Goal: Information Seeking & Learning: Find specific fact

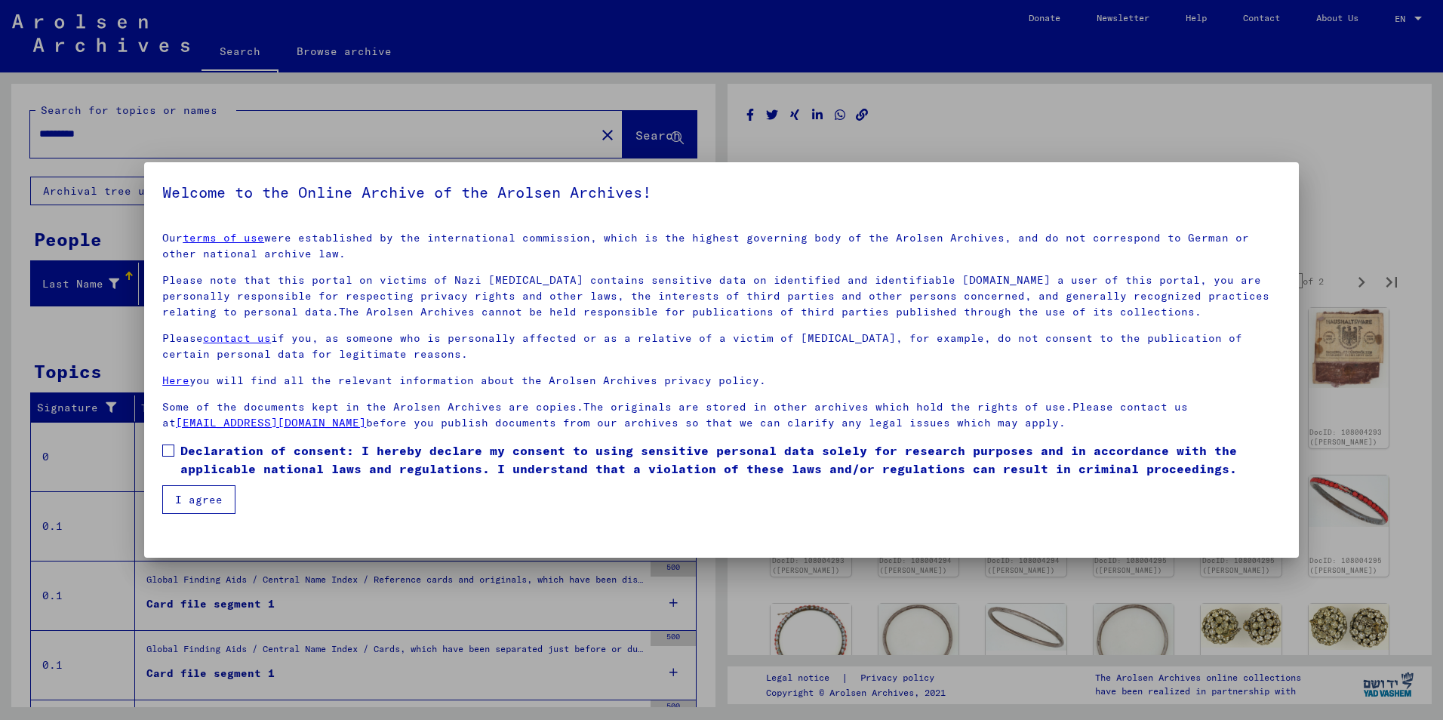
click at [688, 555] on mat-dialog-container "Welcome to the Online Archive of the Arolsen Archives! Our terms of use were es…" at bounding box center [721, 360] width 1155 height 396
click at [180, 508] on button "I agree" at bounding box center [198, 499] width 73 height 29
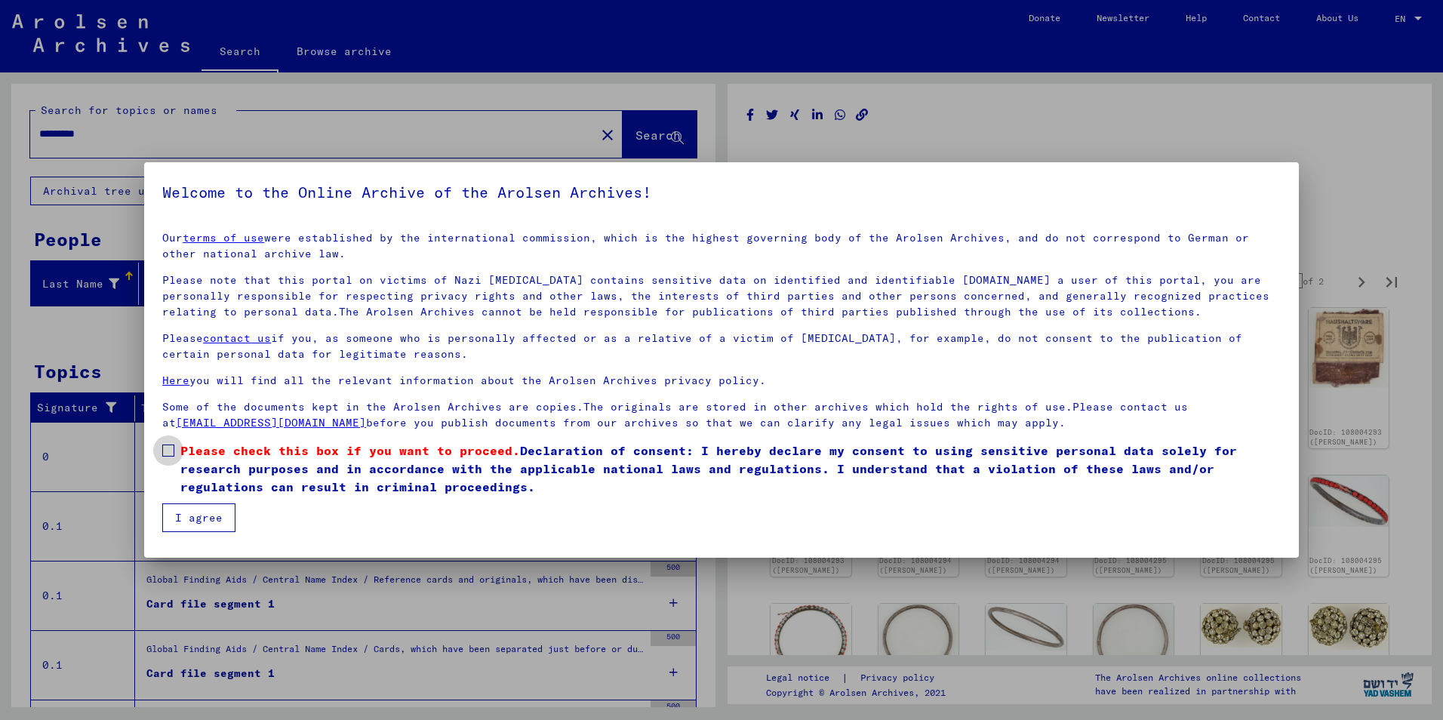
click at [170, 447] on span at bounding box center [168, 451] width 12 height 12
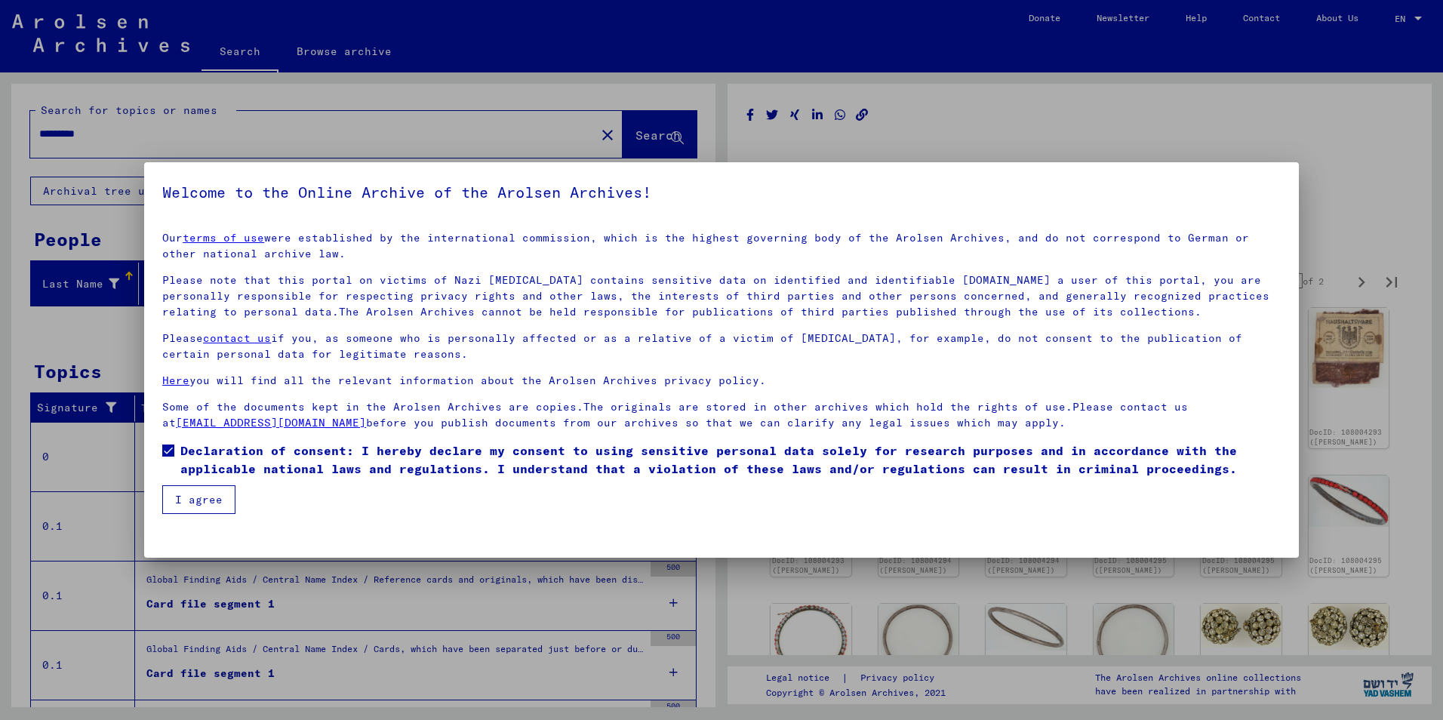
click at [189, 509] on button "I agree" at bounding box center [198, 499] width 73 height 29
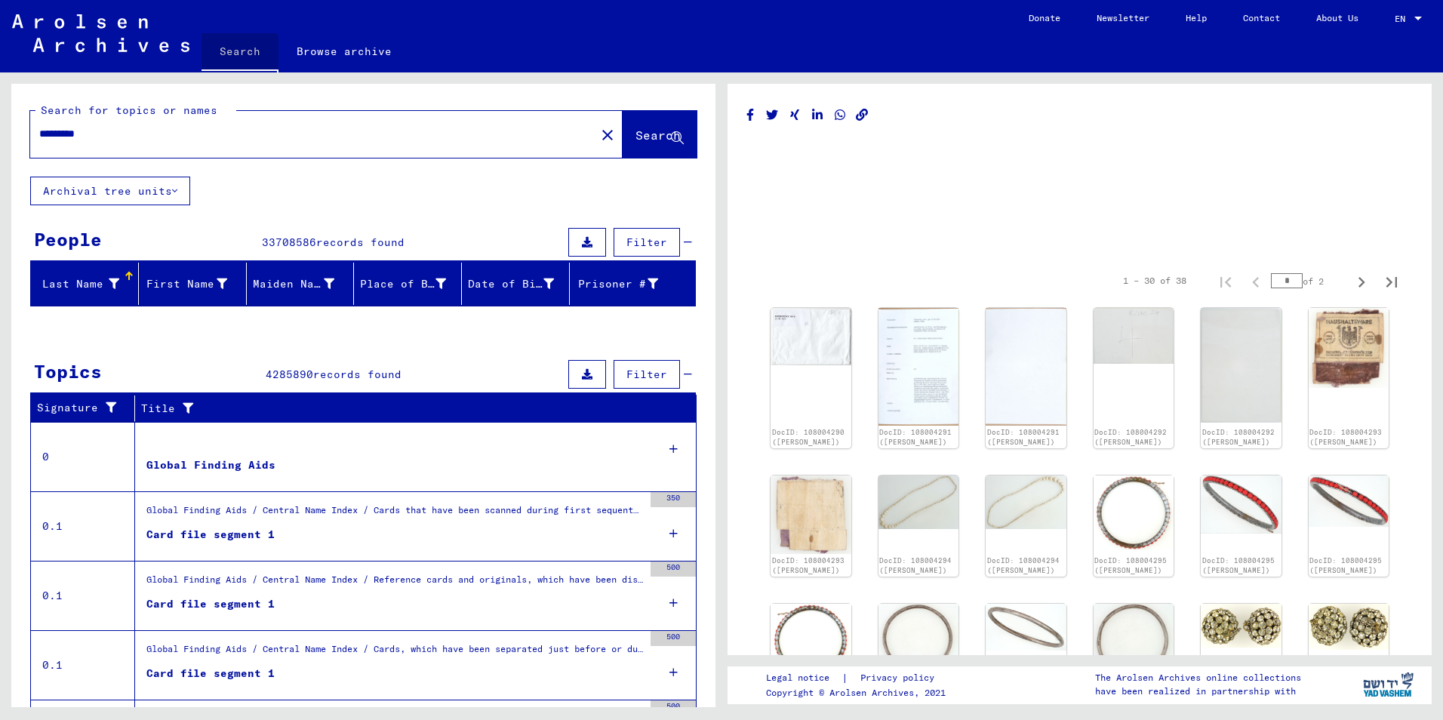
click at [238, 60] on link "Search" at bounding box center [240, 52] width 77 height 39
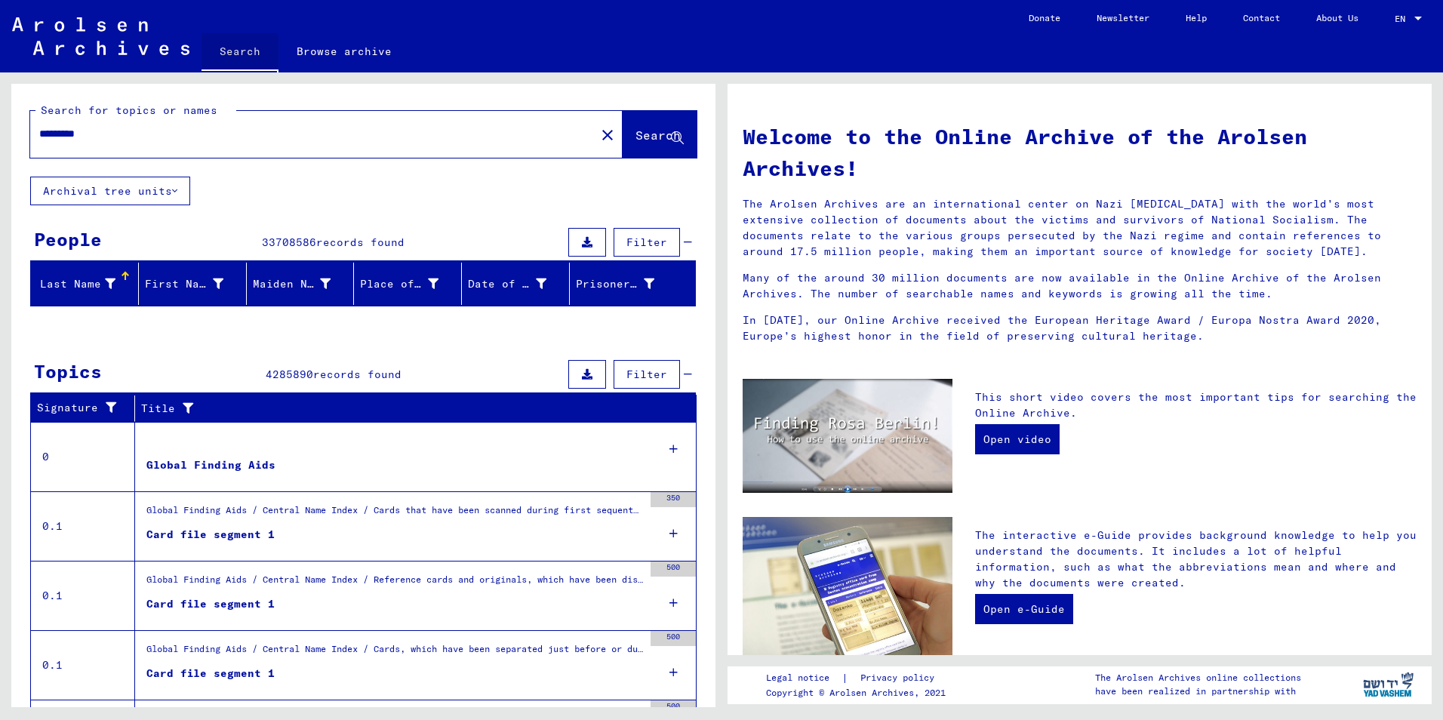
click at [238, 60] on link "Search" at bounding box center [240, 52] width 77 height 39
